Goal: Use online tool/utility: Utilize a website feature to perform a specific function

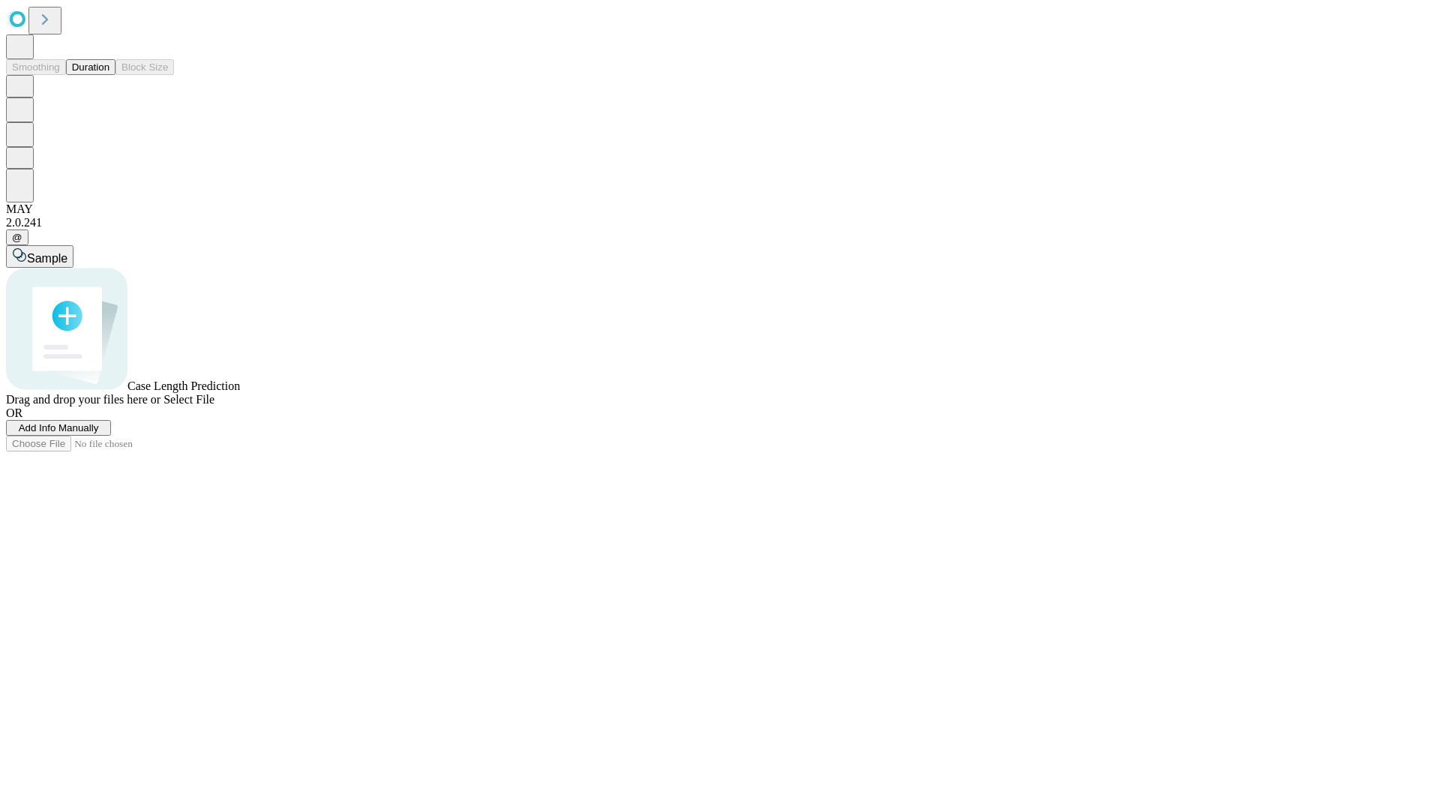
click at [99, 433] on span "Add Info Manually" at bounding box center [59, 427] width 80 height 11
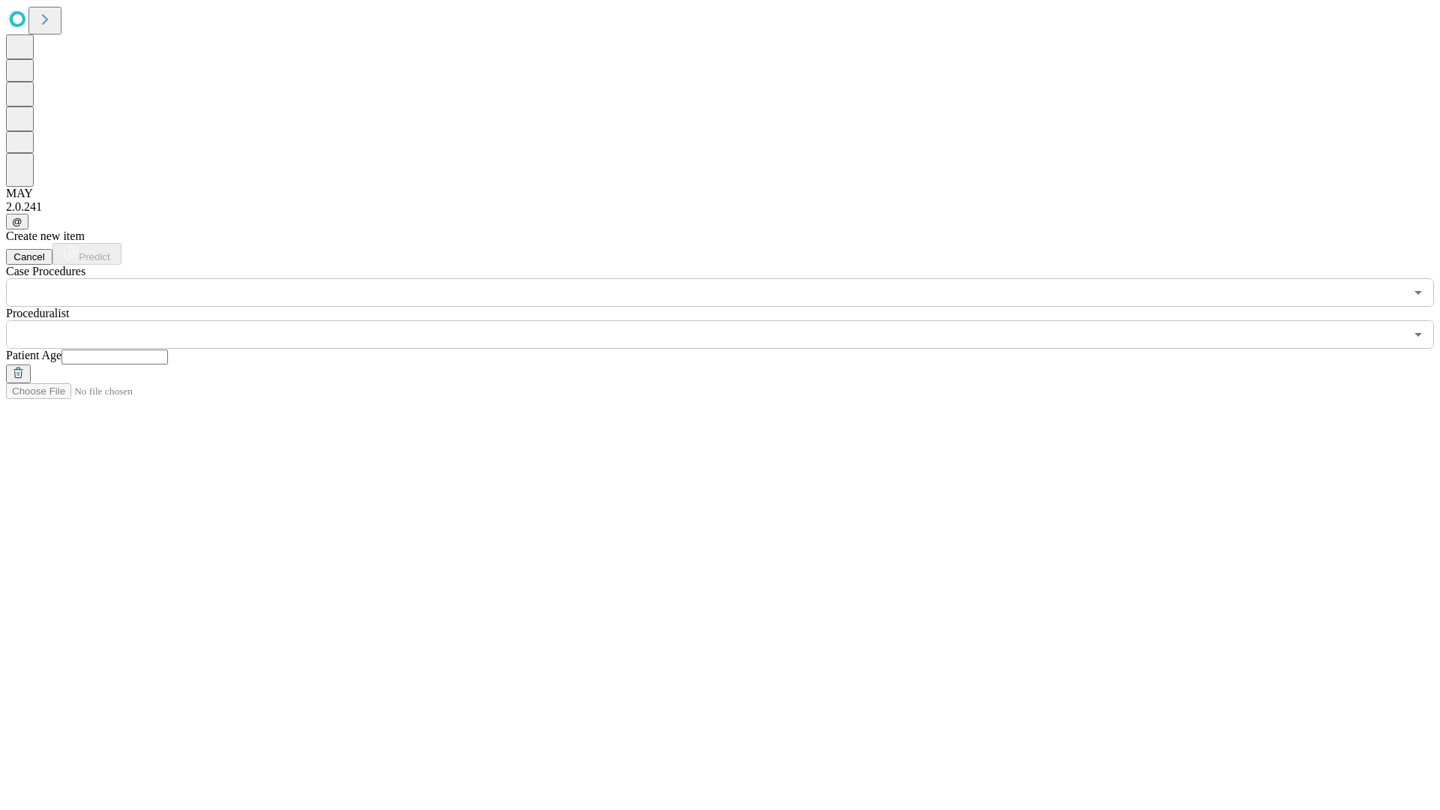
click at [168, 349] on input "text" at bounding box center [114, 356] width 106 height 15
type input "**"
click at [730, 320] on input "text" at bounding box center [705, 334] width 1398 height 28
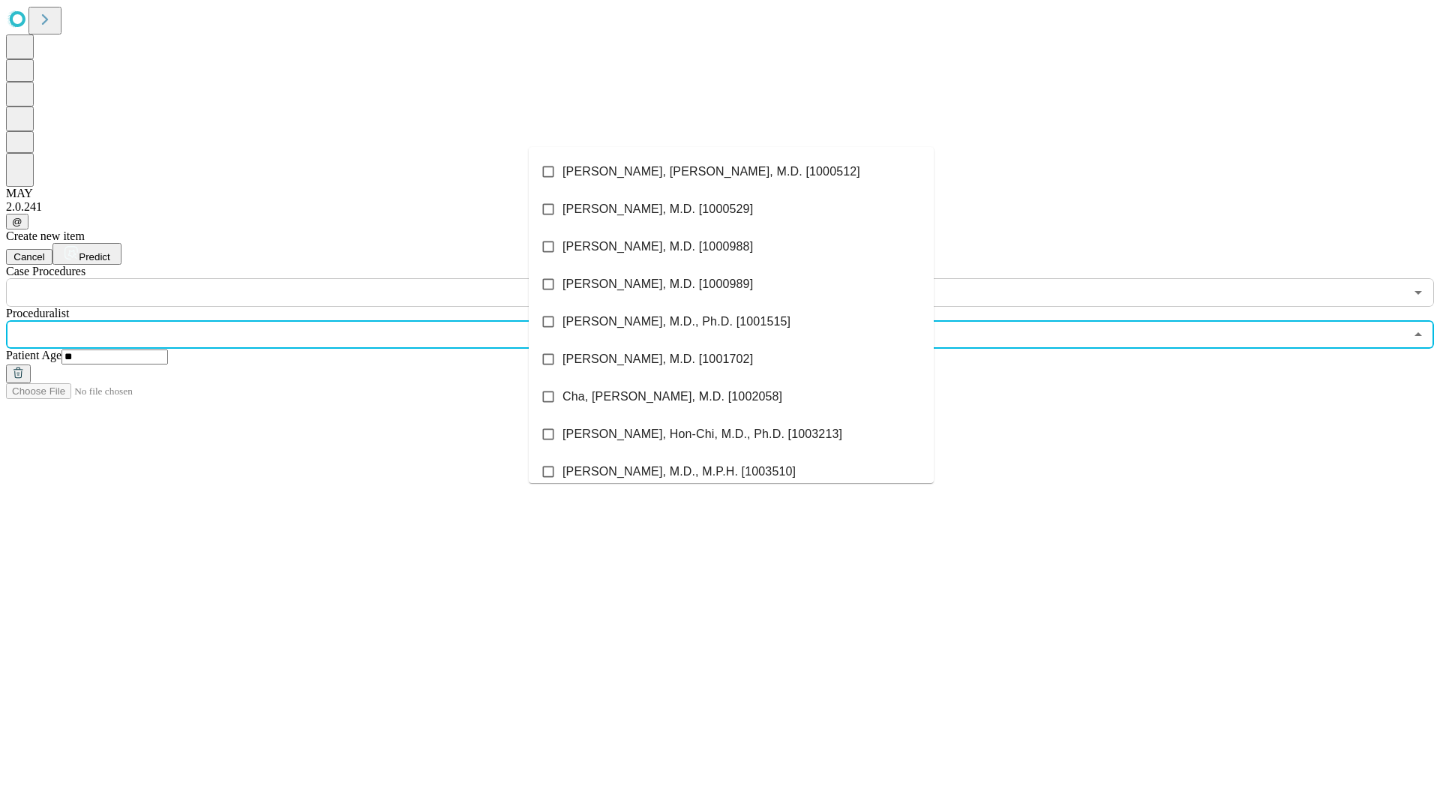
click at [731, 172] on li "[PERSON_NAME], [PERSON_NAME], M.D. [1000512]" at bounding box center [731, 171] width 405 height 37
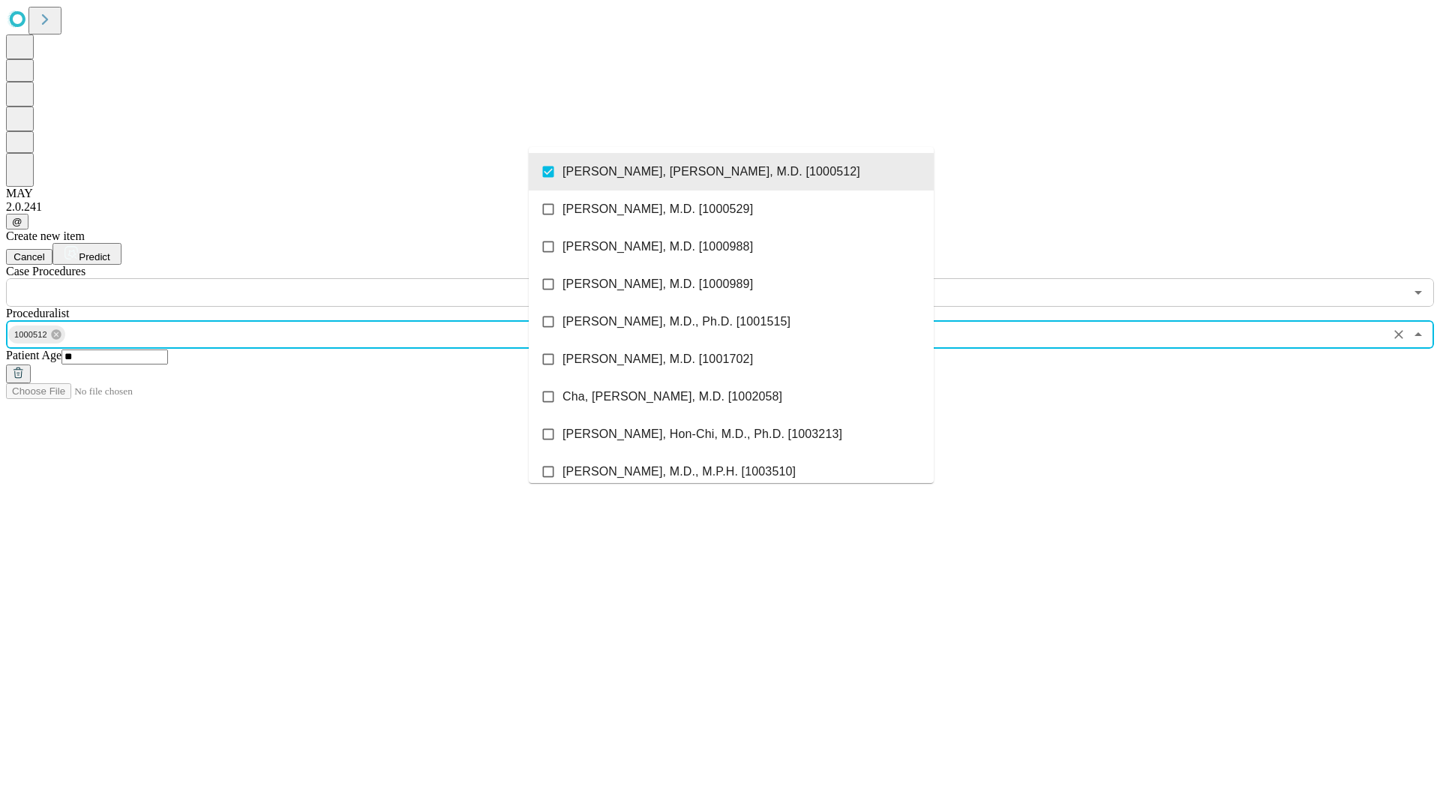
click at [315, 278] on input "text" at bounding box center [705, 292] width 1398 height 28
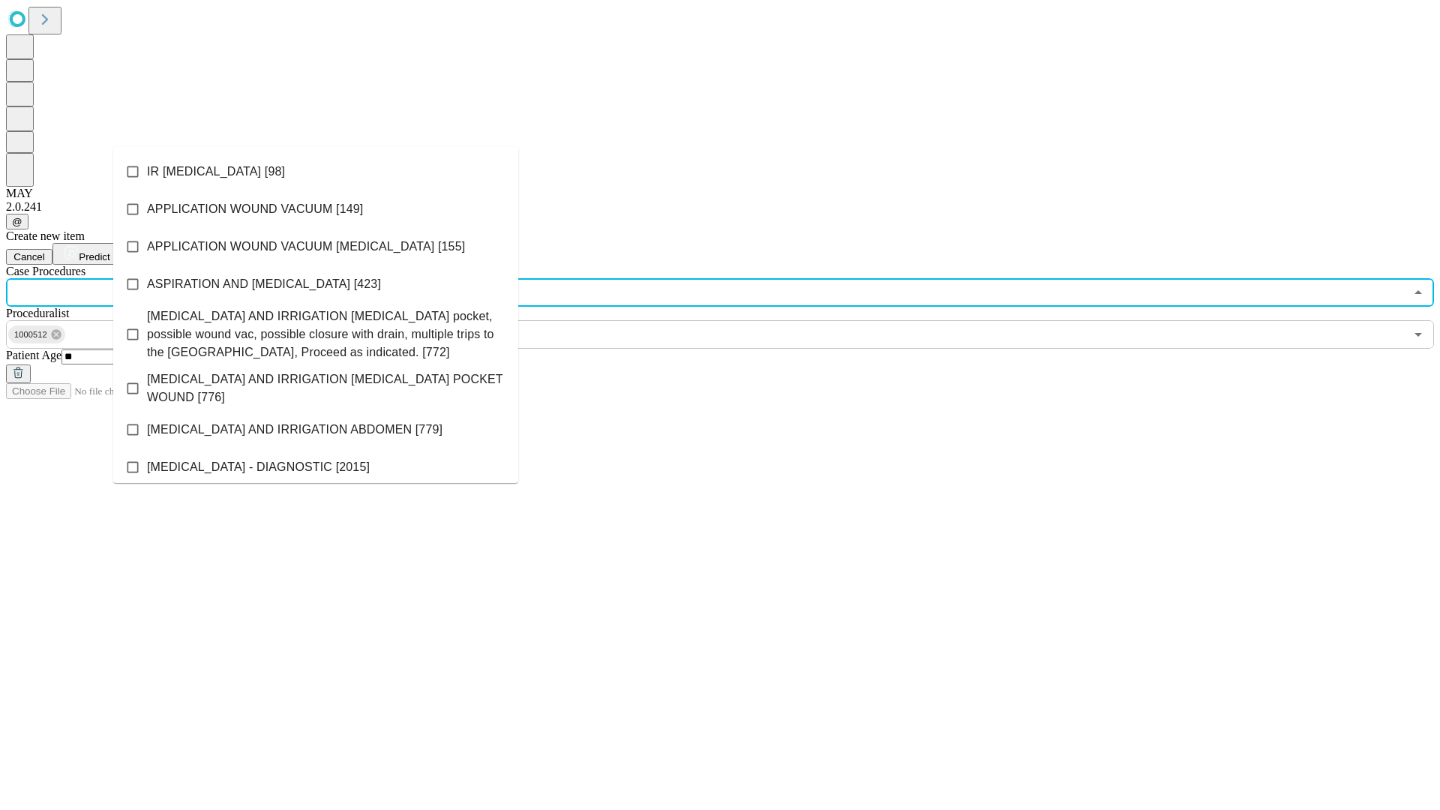
click at [316, 172] on li "IR [MEDICAL_DATA] [98]" at bounding box center [315, 171] width 405 height 37
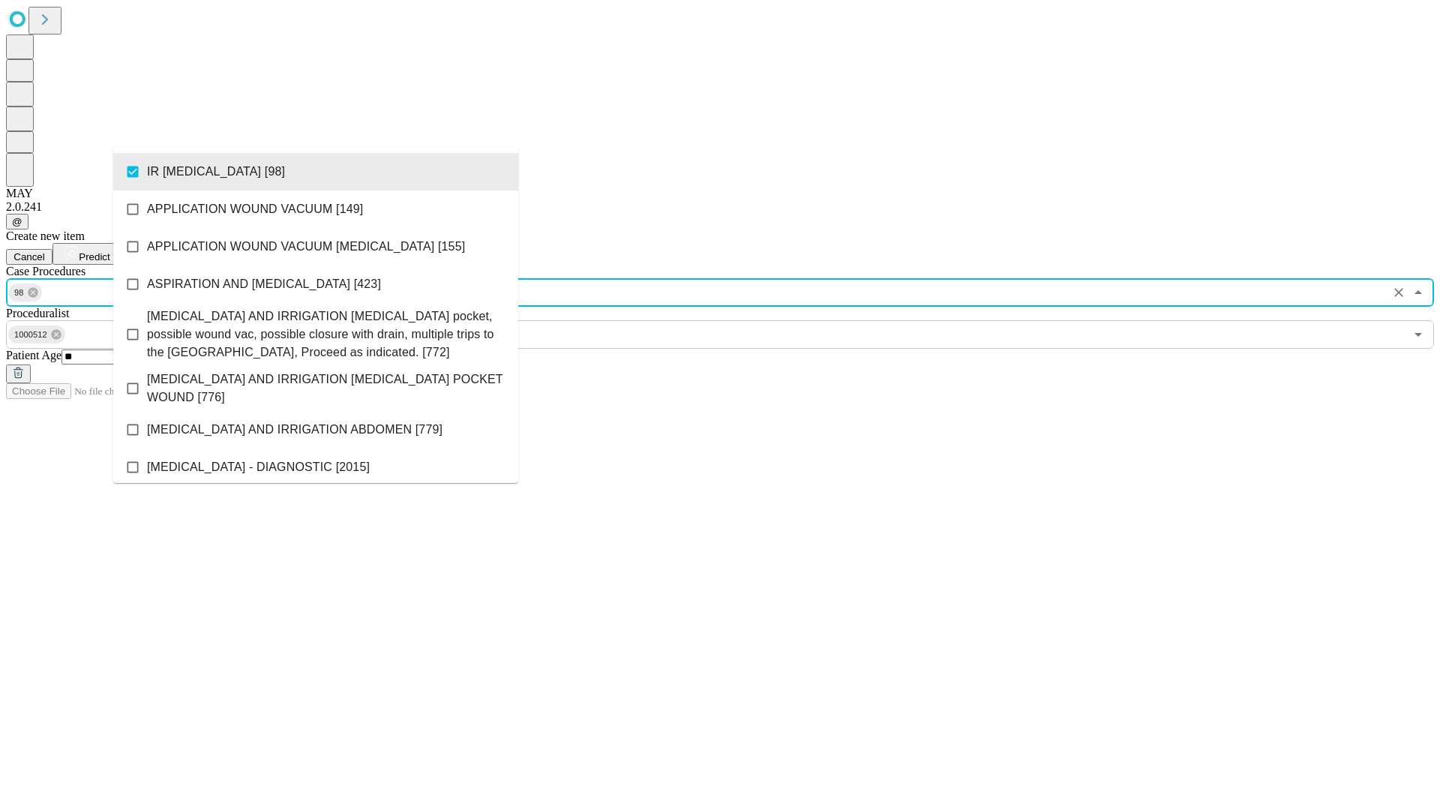
click at [109, 251] on span "Predict" at bounding box center [94, 256] width 31 height 11
